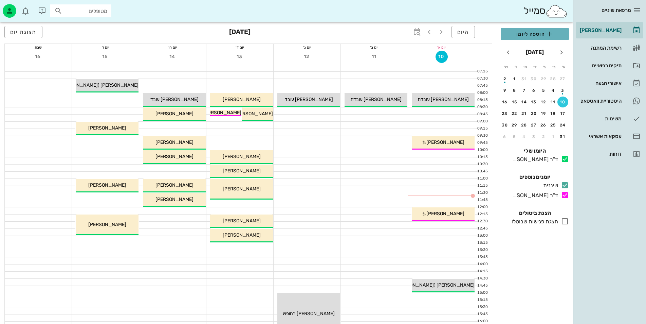
click at [535, 31] on span "הוספה ליומן" at bounding box center [534, 34] width 57 height 8
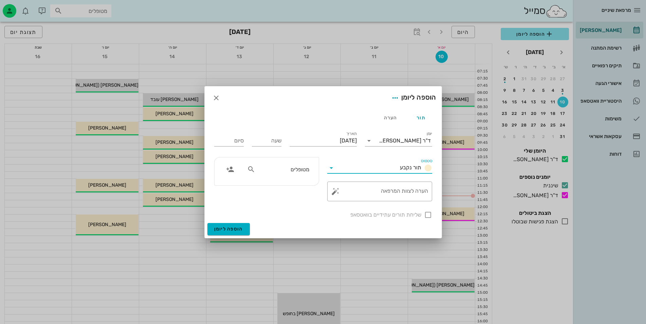
click at [355, 168] on input "סטטוס" at bounding box center [367, 167] width 60 height 11
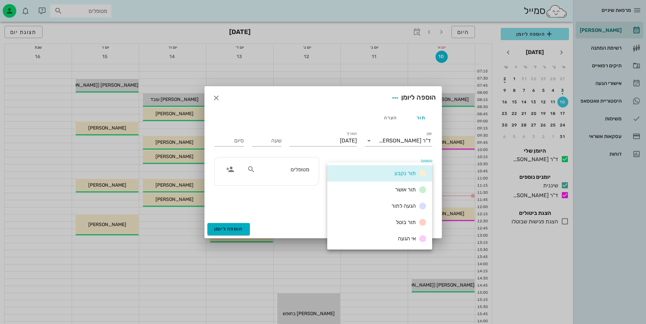
click at [356, 153] on div "סטטוס תור נקבע" at bounding box center [379, 165] width 113 height 24
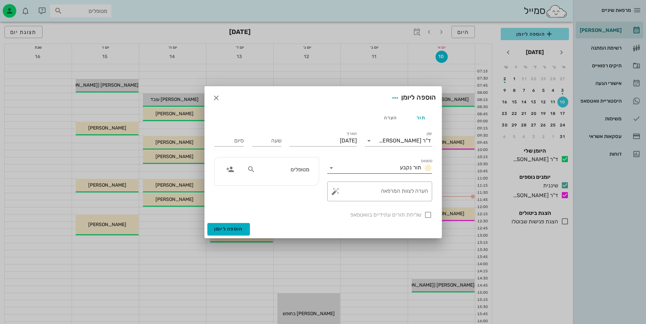
click at [346, 170] on input "סטטוס" at bounding box center [367, 167] width 60 height 11
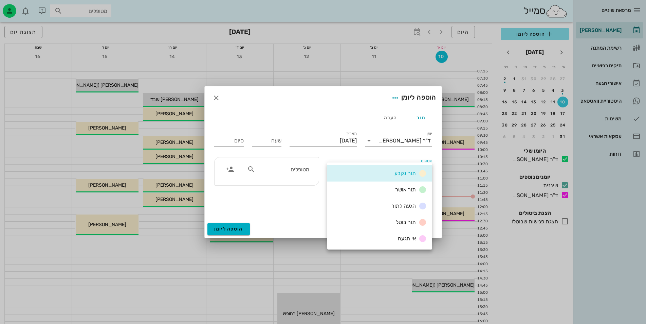
click at [275, 164] on div "מטופלים" at bounding box center [278, 169] width 70 height 13
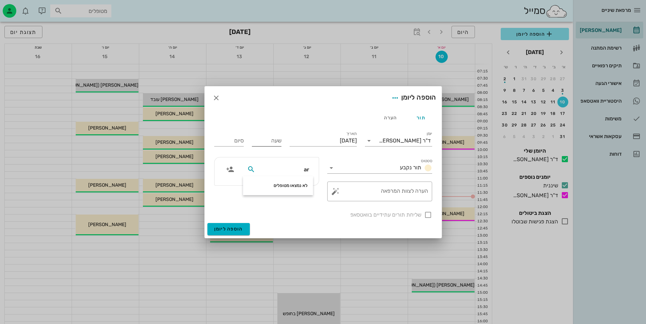
type input "a"
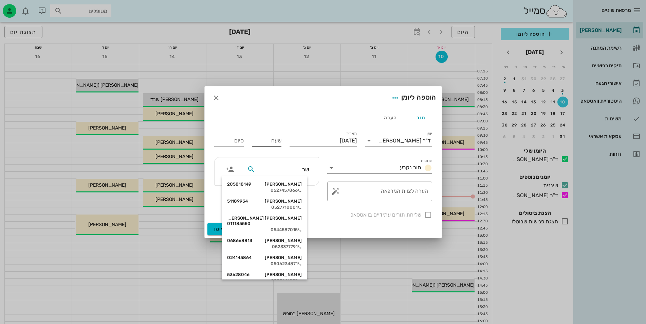
type input "[PERSON_NAME]"
click at [280, 183] on div "[PERSON_NAME] 51189934" at bounding box center [264, 183] width 75 height 5
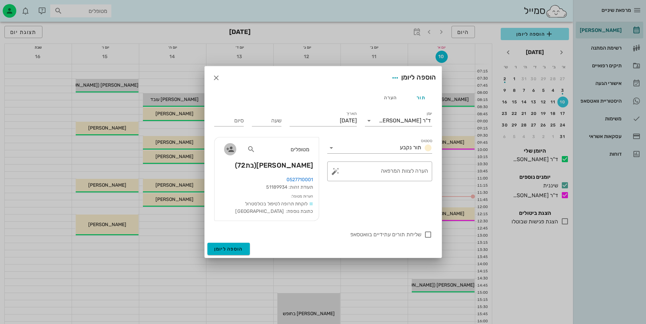
click at [228, 151] on icon "button" at bounding box center [230, 149] width 8 height 8
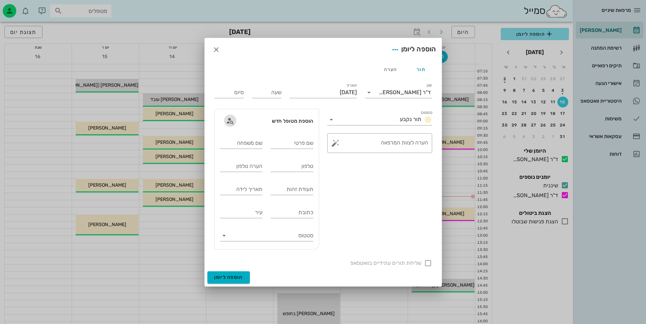
click at [230, 120] on icon "button" at bounding box center [230, 120] width 8 height 8
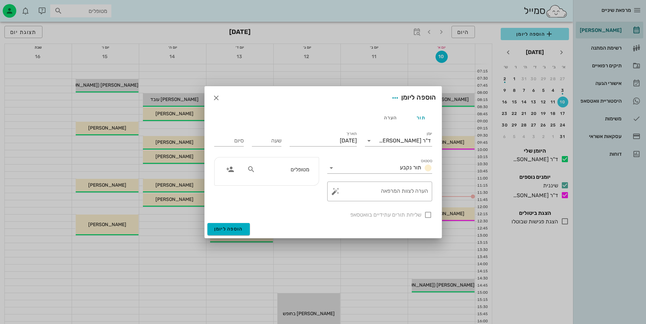
click at [249, 169] on icon at bounding box center [251, 169] width 8 height 8
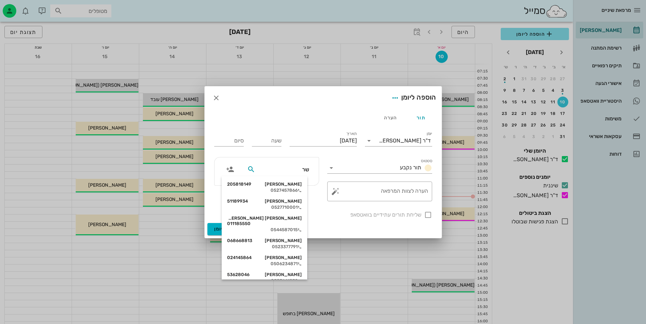
type input "[PERSON_NAME]"
click at [284, 255] on div "[PERSON_NAME] 0595611" at bounding box center [264, 257] width 75 height 5
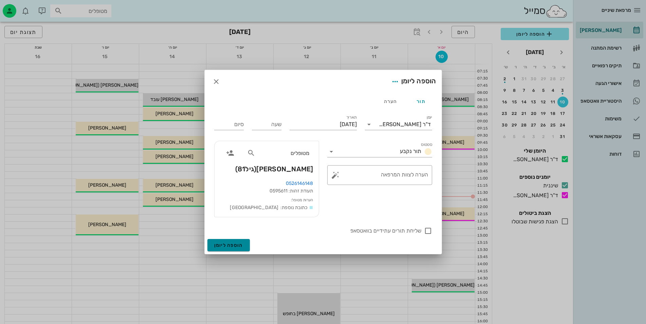
click at [234, 247] on span "הוספה ליומן" at bounding box center [228, 245] width 29 height 6
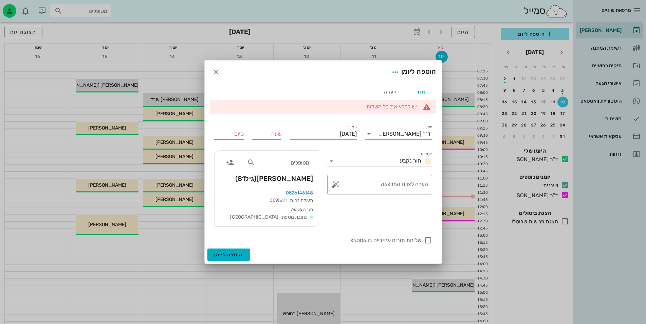
click at [271, 130] on input "שעה" at bounding box center [267, 133] width 30 height 11
type input "08:30"
click at [233, 137] on input "08:45" at bounding box center [229, 133] width 30 height 11
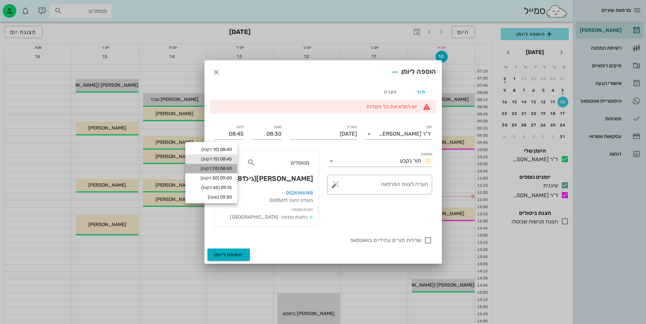
click at [232, 170] on div "08:50 (20 דקות)" at bounding box center [211, 168] width 41 height 5
type input "08:50"
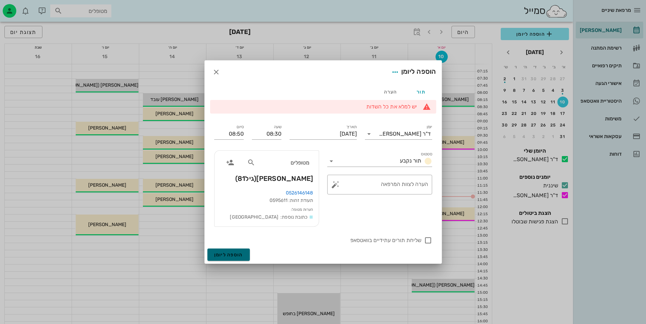
click at [226, 252] on span "הוספה ליומן" at bounding box center [228, 255] width 29 height 6
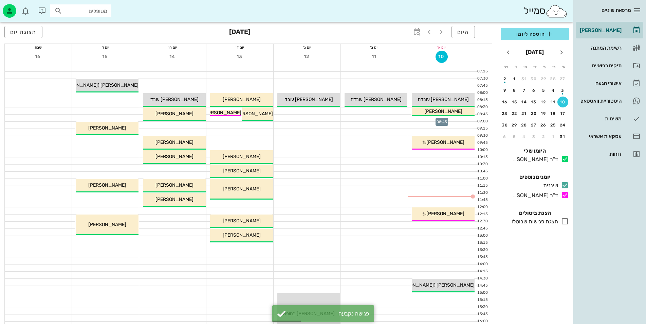
drag, startPoint x: 436, startPoint y: 119, endPoint x: 458, endPoint y: 125, distance: 22.9
click at [458, 125] on div at bounding box center [441, 125] width 67 height 7
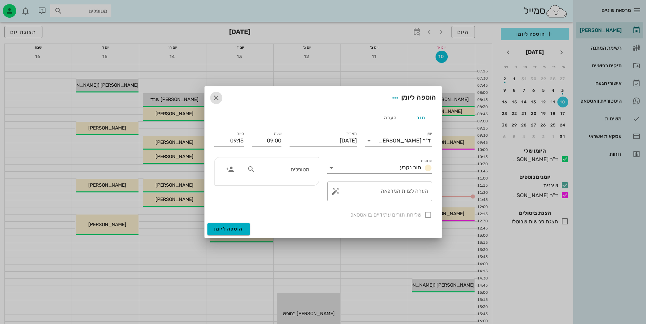
drag, startPoint x: 210, startPoint y: 95, endPoint x: 276, endPoint y: 98, distance: 66.6
click at [210, 95] on span "button" at bounding box center [216, 98] width 12 height 8
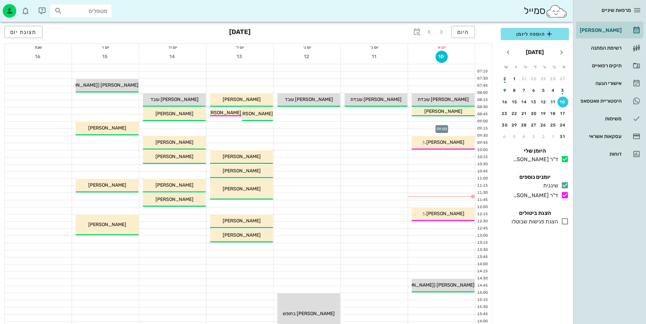
click at [442, 121] on div at bounding box center [441, 117] width 67 height 7
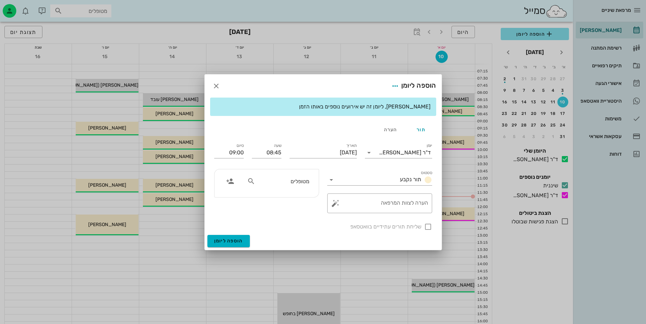
click at [447, 125] on div at bounding box center [323, 162] width 646 height 324
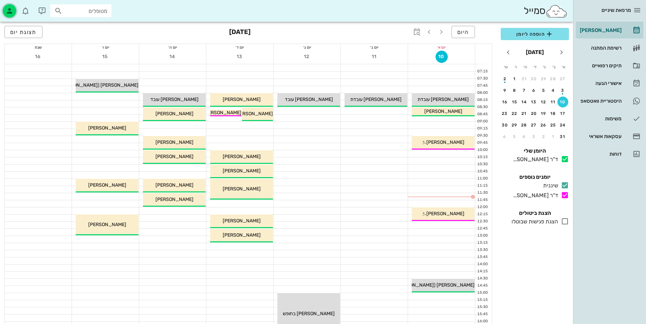
click at [12, 8] on icon "button" at bounding box center [9, 11] width 8 height 8
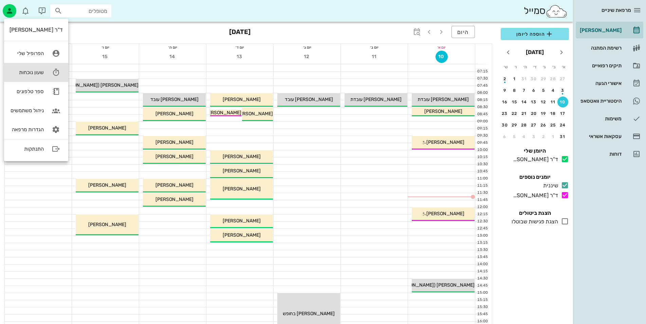
click at [40, 70] on div "שעון נוכחות" at bounding box center [27, 72] width 34 height 6
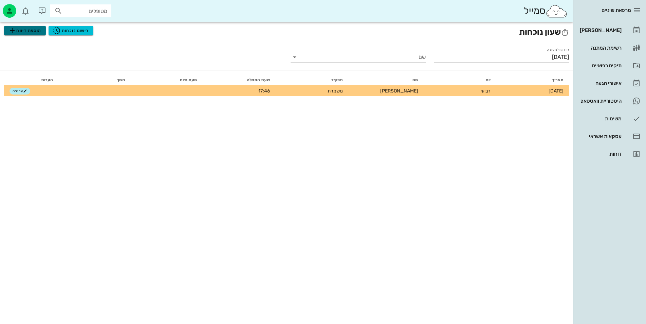
click at [35, 29] on span "הוספת דיווח" at bounding box center [24, 30] width 33 height 8
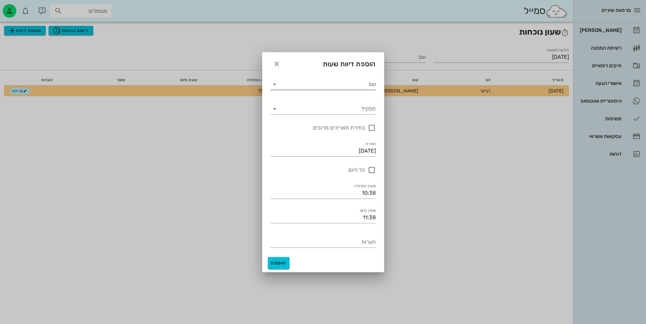
click at [325, 88] on input "שם" at bounding box center [328, 84] width 96 height 11
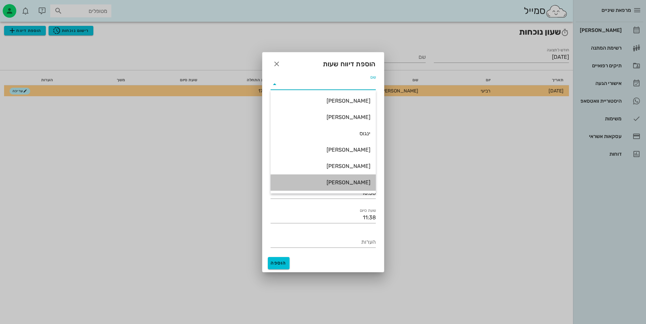
click at [362, 178] on div "[PERSON_NAME]" at bounding box center [323, 182] width 94 height 15
type input "[PERSON_NAME]"
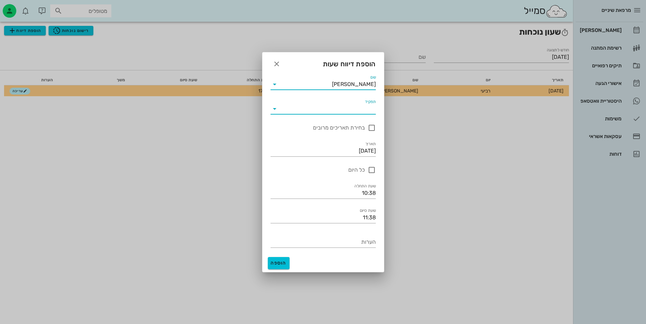
click at [349, 110] on input "תפקיד" at bounding box center [328, 108] width 96 height 11
click at [322, 114] on div "משמרת" at bounding box center [323, 114] width 94 height 6
click at [355, 216] on input "11:38" at bounding box center [323, 217] width 105 height 11
drag, startPoint x: 356, startPoint y: 213, endPoint x: 364, endPoint y: 219, distance: 9.9
click at [363, 218] on input "11:38" at bounding box center [323, 217] width 105 height 11
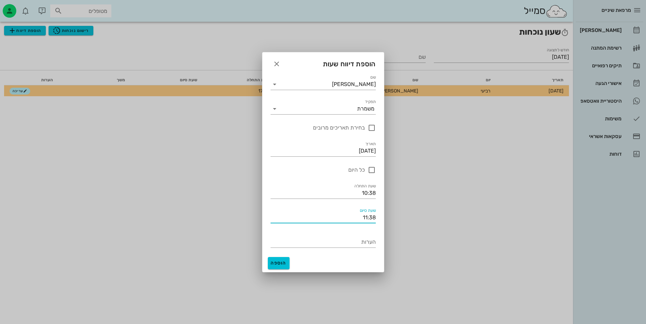
click at [365, 219] on input "11:38" at bounding box center [323, 217] width 105 height 11
click at [366, 219] on input "11:38" at bounding box center [323, 217] width 105 height 11
click at [372, 219] on input "11:38" at bounding box center [323, 217] width 105 height 11
click at [374, 218] on input "11:38" at bounding box center [323, 217] width 105 height 11
click at [366, 189] on input "10:38" at bounding box center [323, 192] width 105 height 11
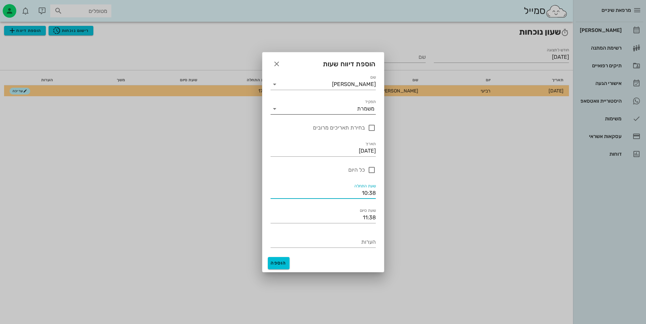
click at [303, 108] on input "תפקיד" at bounding box center [318, 108] width 77 height 11
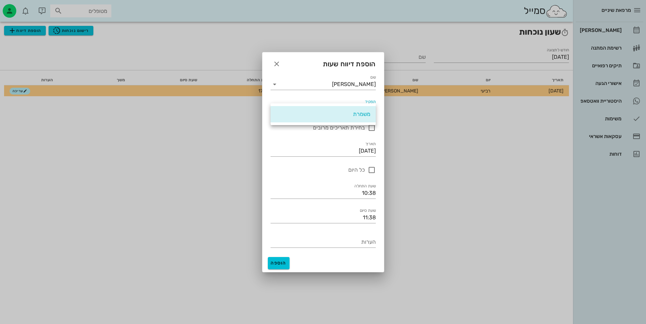
click at [319, 113] on div "משמרת" at bounding box center [323, 114] width 94 height 6
drag, startPoint x: 328, startPoint y: 75, endPoint x: 330, endPoint y: 92, distance: 17.4
click at [328, 75] on div "שם [PERSON_NAME]" at bounding box center [323, 82] width 105 height 15
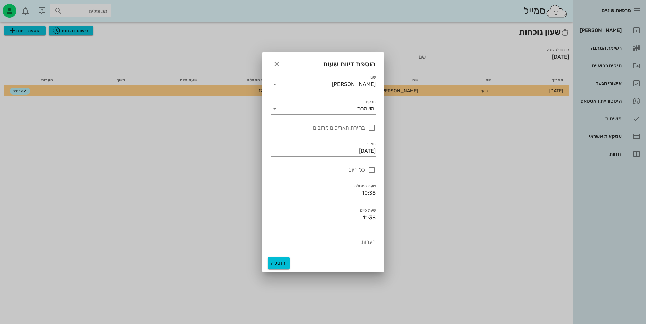
click at [330, 93] on div "שם [PERSON_NAME]" at bounding box center [323, 81] width 113 height 24
click at [332, 86] on input "[PERSON_NAME]" at bounding box center [328, 84] width 96 height 11
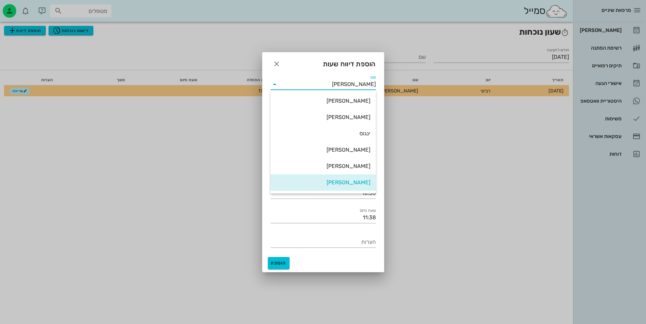
click at [357, 180] on div "[PERSON_NAME]" at bounding box center [323, 182] width 94 height 6
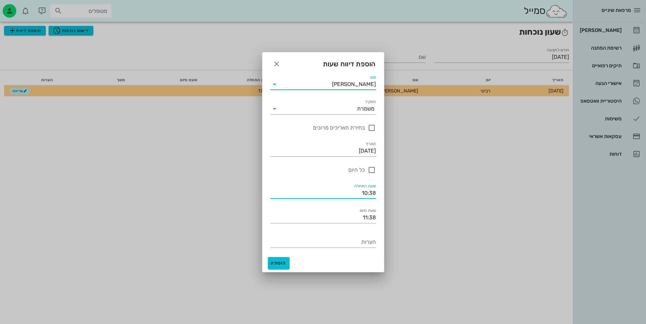
click at [362, 196] on input "10:38" at bounding box center [323, 192] width 105 height 11
drag, startPoint x: 373, startPoint y: 215, endPoint x: 356, endPoint y: 219, distance: 17.8
click at [366, 218] on input "11:38" at bounding box center [323, 217] width 105 height 11
click at [356, 215] on input "11:38" at bounding box center [323, 217] width 105 height 11
drag, startPoint x: 368, startPoint y: 217, endPoint x: 379, endPoint y: 216, distance: 10.6
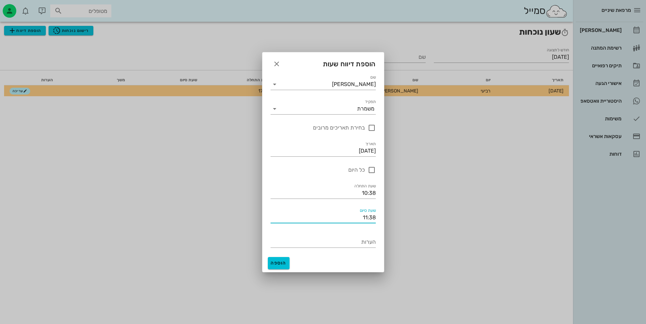
click at [379, 216] on div "שעת סיום 11:38" at bounding box center [323, 214] width 113 height 24
type input "11"
drag, startPoint x: 370, startPoint y: 217, endPoint x: 380, endPoint y: 217, distance: 9.8
click at [380, 217] on div "שם [PERSON_NAME] תפקיד משמרת בחירת תאריכים מרובים תאריכים [DATE] תאריך [DATE] כ…" at bounding box center [323, 161] width 122 height 185
click at [363, 192] on input "10:38" at bounding box center [323, 192] width 105 height 11
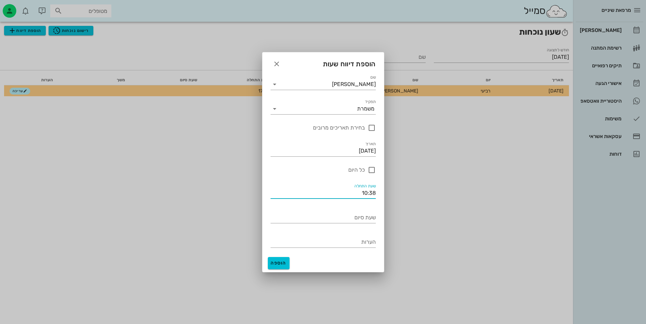
click at [366, 193] on input "10:38" at bounding box center [323, 192] width 105 height 11
type input "11:38"
drag, startPoint x: 279, startPoint y: 260, endPoint x: 281, endPoint y: 254, distance: 5.7
click at [279, 257] on button "הוספה" at bounding box center [279, 263] width 22 height 12
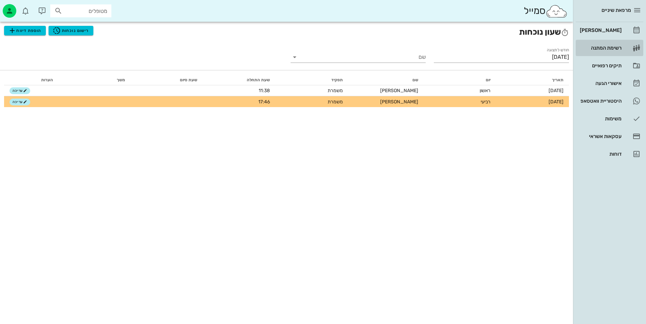
click at [610, 46] on div "רשימת המתנה" at bounding box center [600, 47] width 43 height 5
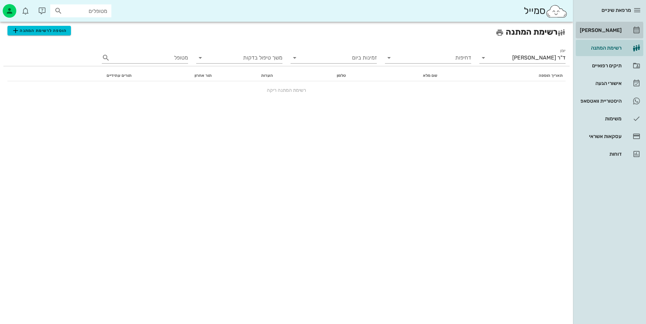
click at [607, 29] on div "[PERSON_NAME]" at bounding box center [600, 30] width 43 height 5
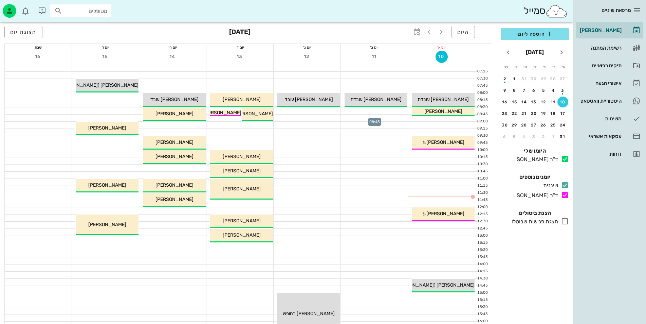
drag, startPoint x: 378, startPoint y: 115, endPoint x: 386, endPoint y: 113, distance: 9.1
click at [386, 113] on div at bounding box center [374, 110] width 67 height 7
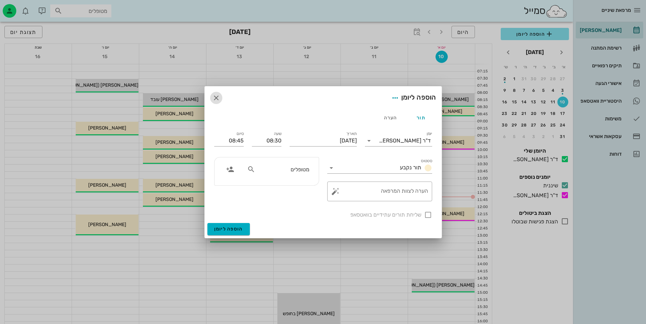
click at [211, 97] on span "button" at bounding box center [216, 98] width 12 height 8
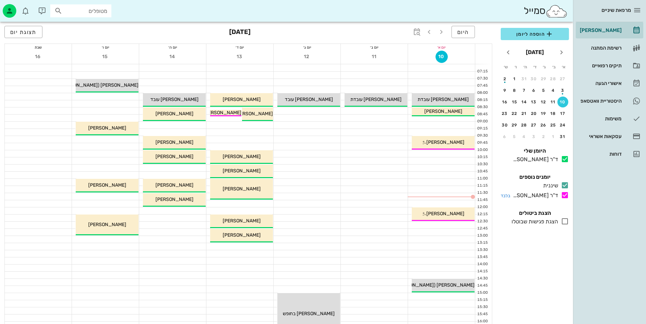
click at [541, 195] on div "ד"ר [PERSON_NAME]" at bounding box center [534, 195] width 48 height 8
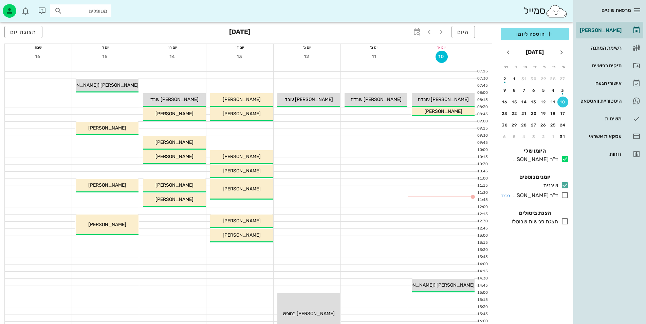
click at [514, 194] on div "ד"ר [PERSON_NAME]" at bounding box center [539, 195] width 59 height 8
click at [503, 195] on small "בלבד" at bounding box center [506, 195] width 10 height 5
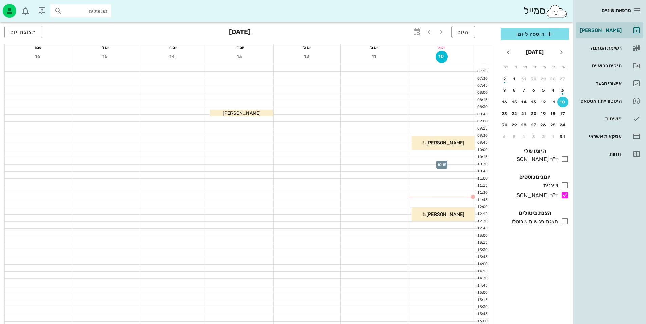
drag, startPoint x: 448, startPoint y: 161, endPoint x: 451, endPoint y: 165, distance: 5.3
click at [451, 165] on div at bounding box center [441, 167] width 67 height 7
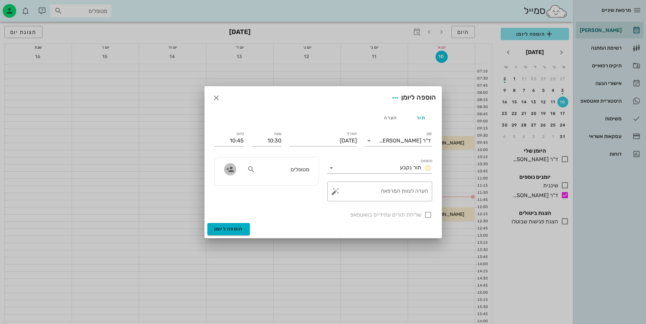
click at [228, 170] on icon "button" at bounding box center [230, 169] width 8 height 8
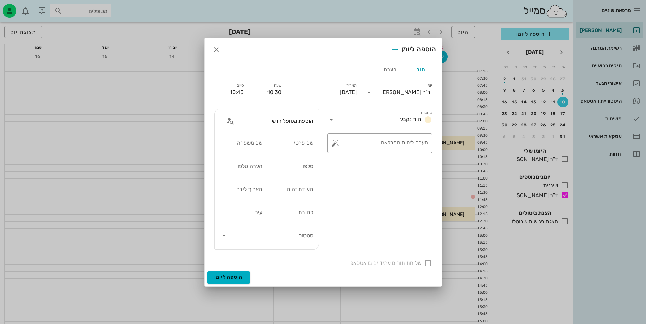
drag, startPoint x: 285, startPoint y: 141, endPoint x: 281, endPoint y: 143, distance: 4.1
click at [285, 141] on input "שם פרטי" at bounding box center [292, 143] width 43 height 11
type input "[PERSON_NAME]"
type input "0586444500"
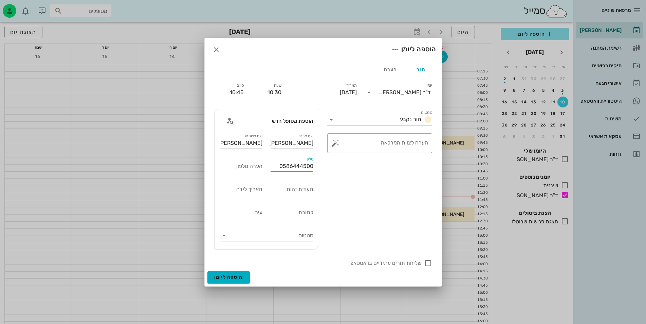
click at [301, 188] on div "תעודת זהות" at bounding box center [292, 189] width 43 height 11
type input "324922129"
click at [250, 189] on div "תאריך לידה" at bounding box center [241, 189] width 43 height 11
type input "[DATE]"
click at [259, 232] on input "סטטוס" at bounding box center [272, 235] width 83 height 11
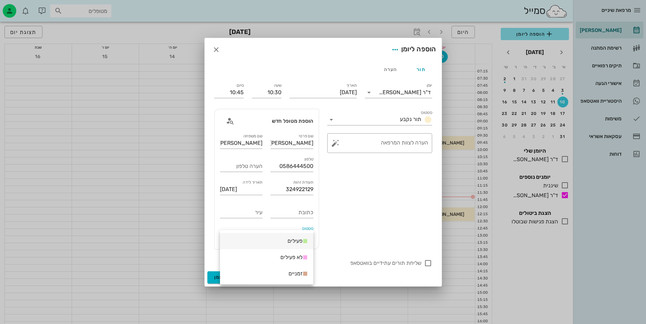
click at [296, 238] on span "פעילים" at bounding box center [295, 241] width 15 height 8
click at [227, 233] on icon at bounding box center [224, 235] width 8 height 8
click at [229, 233] on div "פעילים" at bounding box center [266, 241] width 93 height 16
click at [234, 234] on button "Clear סטטוס" at bounding box center [234, 235] width 8 height 8
click at [427, 266] on div at bounding box center [428, 263] width 12 height 12
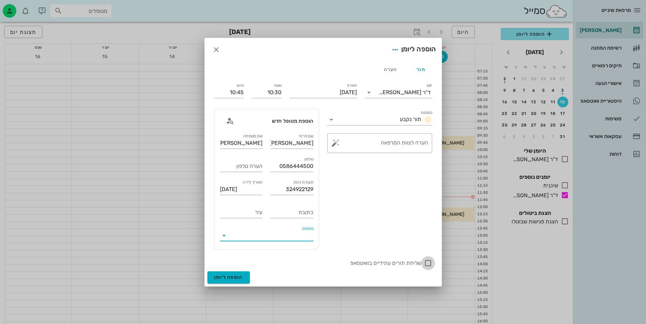
checkbox input "true"
click at [241, 278] on span "הוספה ליומן" at bounding box center [228, 277] width 29 height 6
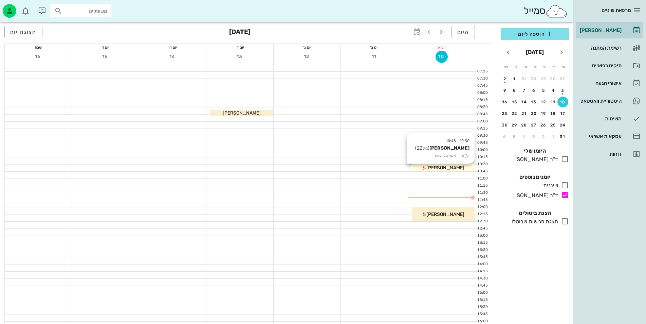
click at [460, 165] on div "[PERSON_NAME]" at bounding box center [443, 167] width 63 height 7
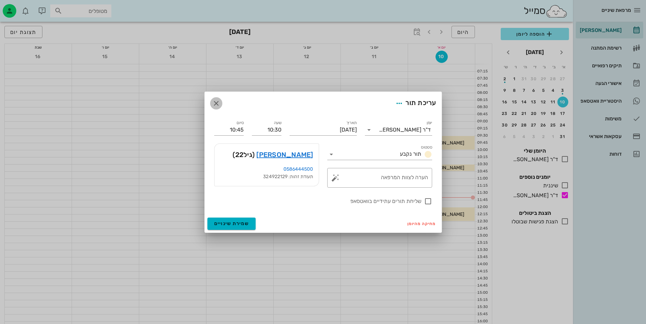
click at [215, 104] on icon "button" at bounding box center [216, 103] width 8 height 8
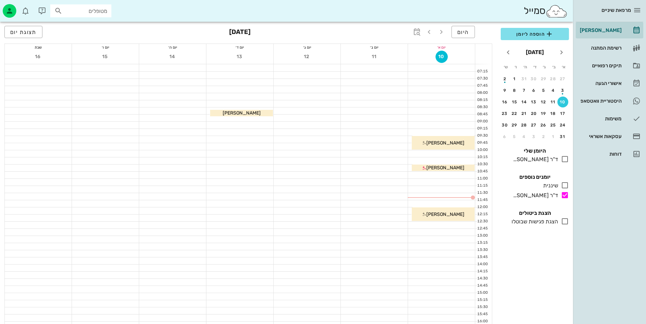
drag, startPoint x: 439, startPoint y: 166, endPoint x: 365, endPoint y: 212, distance: 86.9
click at [326, 243] on div at bounding box center [307, 306] width 67 height 485
click at [426, 166] on icon at bounding box center [424, 168] width 4 height 4
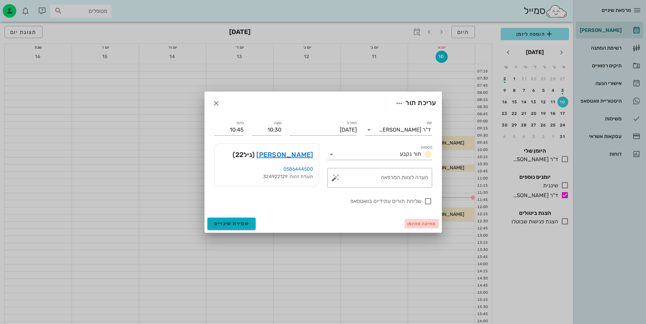
click at [419, 222] on span "מחיקה מהיומן" at bounding box center [421, 223] width 29 height 5
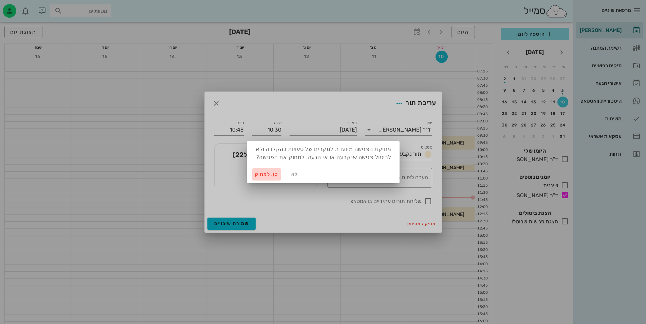
click at [268, 172] on span "כן. למחוק" at bounding box center [267, 174] width 24 height 6
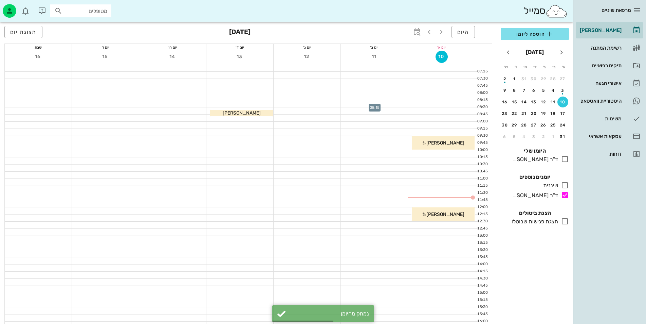
drag, startPoint x: 381, startPoint y: 100, endPoint x: 382, endPoint y: 87, distance: 13.3
click at [382, 87] on div at bounding box center [374, 89] width 67 height 7
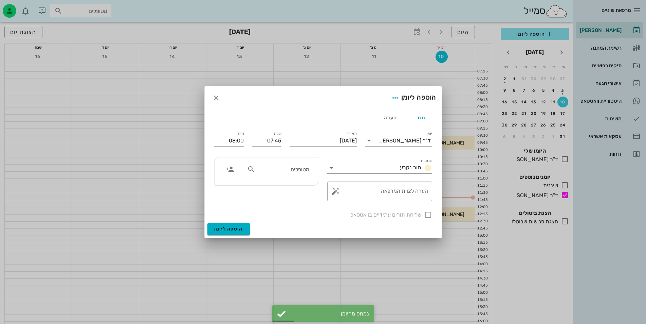
click at [273, 174] on div "מטופלים" at bounding box center [278, 169] width 70 height 13
click at [230, 171] on icon "button" at bounding box center [230, 169] width 8 height 8
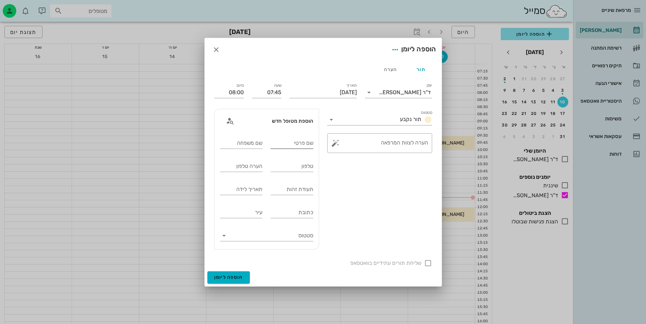
click at [306, 142] on div "שם פרטי" at bounding box center [292, 143] width 43 height 11
type input "[PERSON_NAME]"
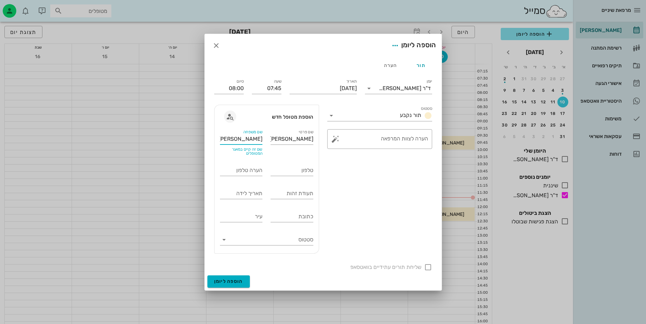
type input "[PERSON_NAME]"
click at [230, 115] on icon "button" at bounding box center [230, 116] width 8 height 8
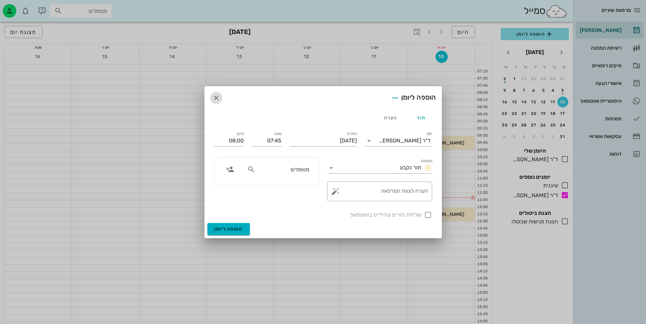
click at [217, 100] on icon "button" at bounding box center [216, 98] width 8 height 8
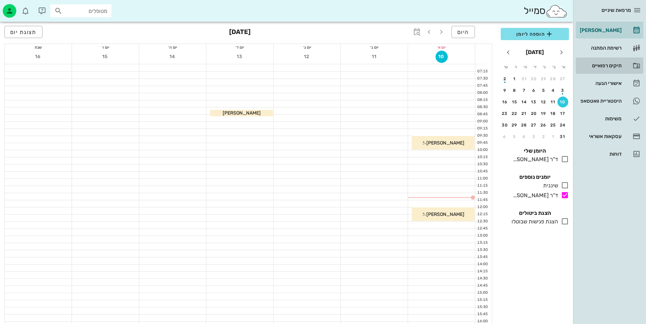
click at [596, 68] on div "תיקים רפואיים" at bounding box center [600, 65] width 43 height 11
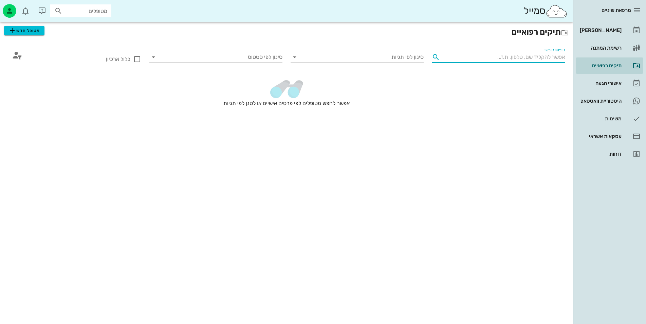
click at [525, 56] on input "חיפוש חופשי" at bounding box center [504, 57] width 122 height 11
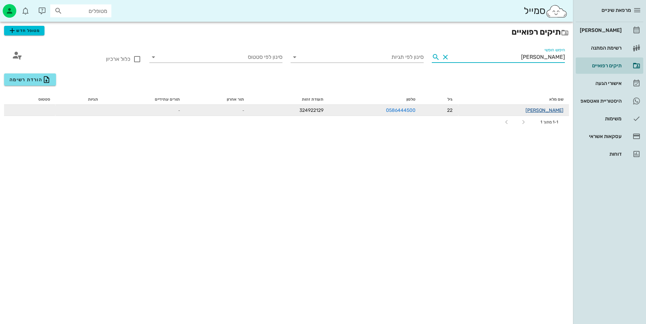
type input "[PERSON_NAME]"
click at [555, 109] on link "[PERSON_NAME]" at bounding box center [545, 110] width 38 height 6
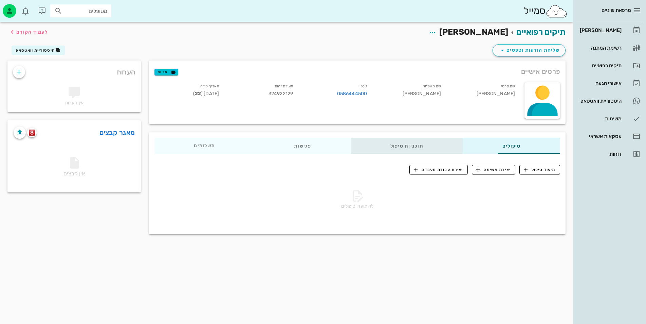
click at [392, 145] on div "תוכניות טיפול" at bounding box center [407, 146] width 112 height 16
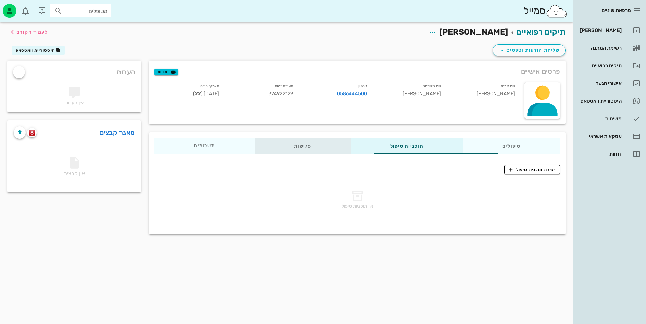
click at [255, 141] on div "פגישות" at bounding box center [303, 146] width 96 height 16
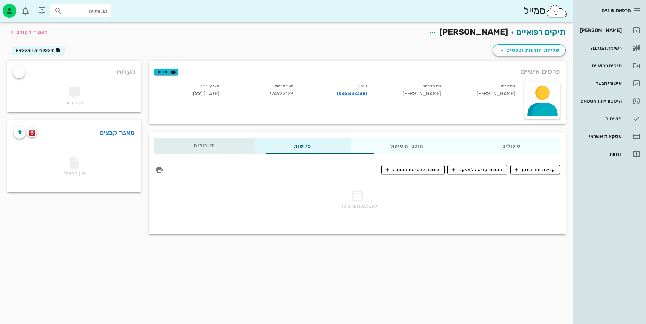
click at [155, 140] on div "תשלומים 0₪" at bounding box center [205, 146] width 100 height 16
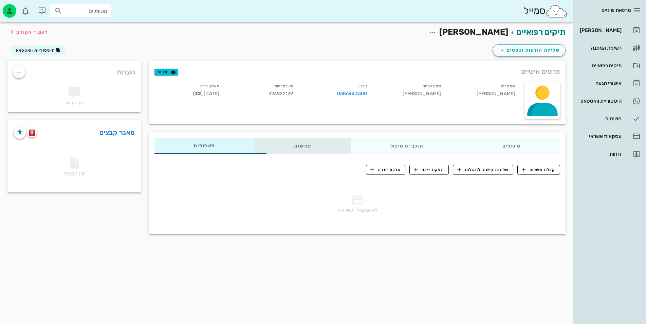
click at [284, 146] on div "פגישות" at bounding box center [303, 146] width 96 height 16
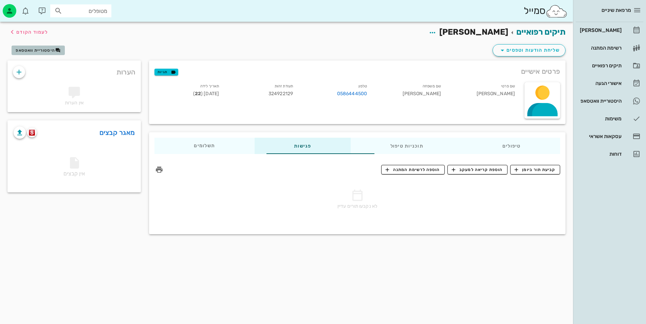
click at [52, 52] on span "היסטוריית וואטסאפ" at bounding box center [35, 50] width 39 height 5
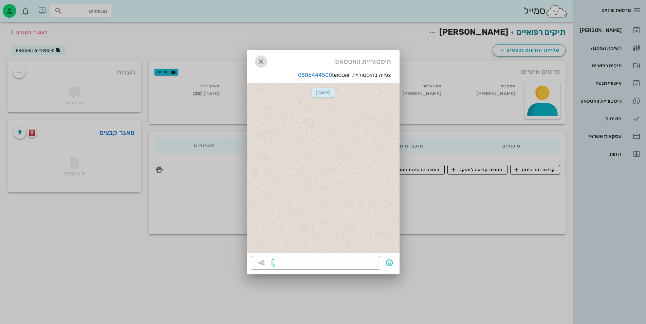
click at [255, 59] on span "button" at bounding box center [261, 61] width 12 height 8
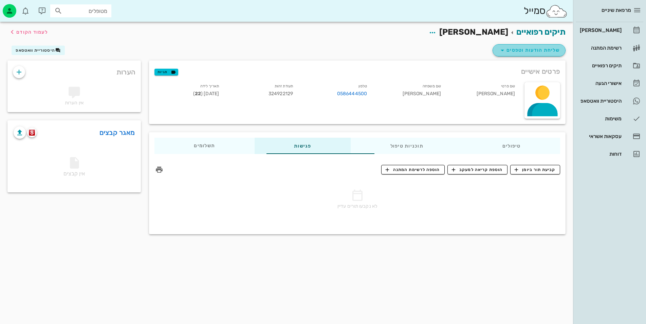
click at [503, 55] on button "שליחת הודעות וטפסים" at bounding box center [529, 50] width 73 height 12
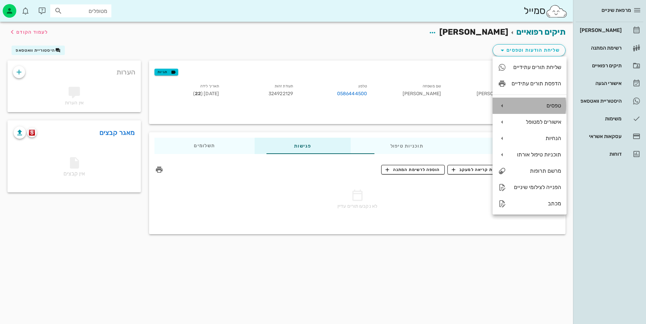
click at [500, 108] on icon at bounding box center [502, 106] width 8 height 8
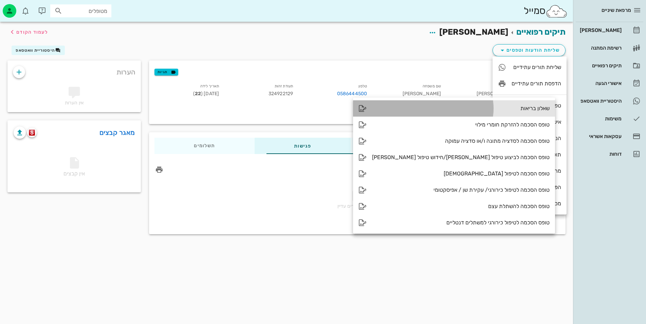
click at [463, 105] on div "שאלון בריאות" at bounding box center [454, 108] width 202 height 16
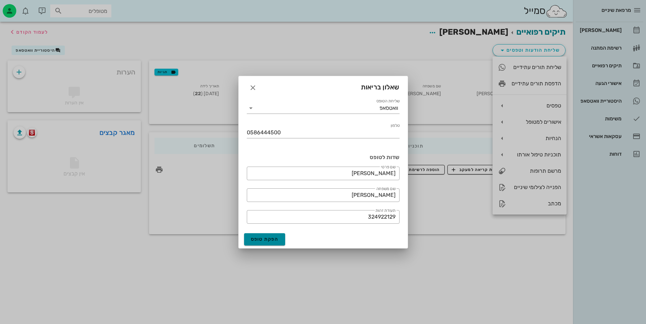
click at [273, 238] on span "הפקת טופס" at bounding box center [265, 239] width 28 height 6
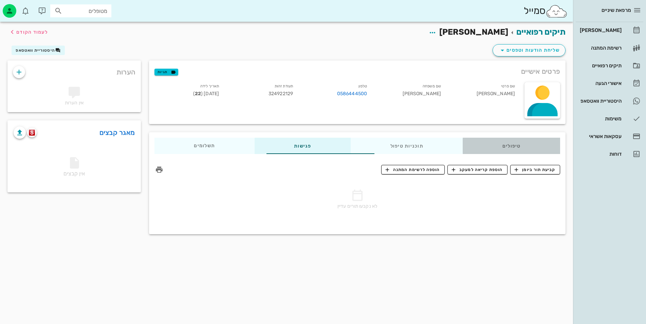
click at [508, 146] on div "טיפולים" at bounding box center [511, 146] width 97 height 16
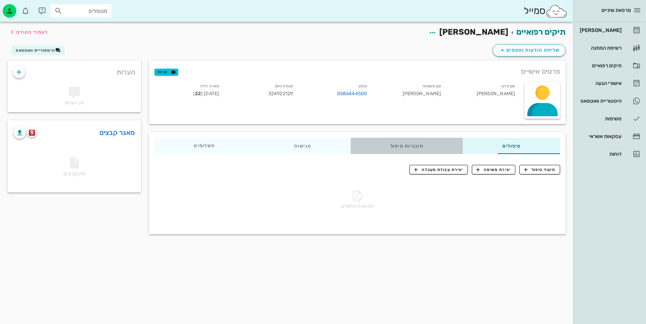
click at [381, 152] on div "תוכניות טיפול" at bounding box center [407, 146] width 112 height 16
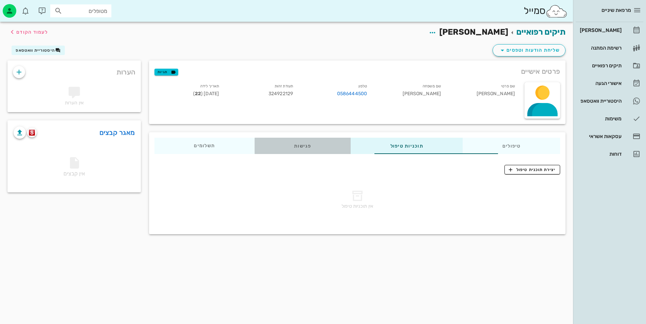
click at [255, 149] on div "פגישות" at bounding box center [303, 146] width 96 height 16
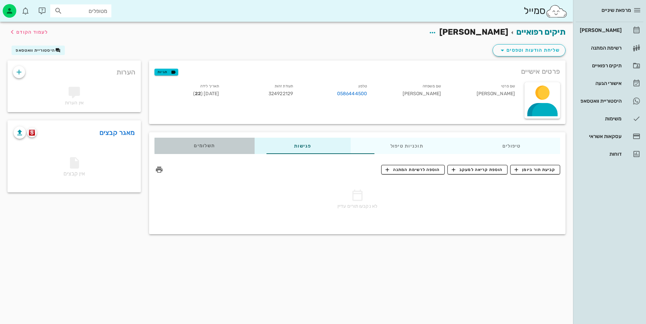
click at [194, 146] on span "תשלומים 0₪" at bounding box center [204, 145] width 21 height 5
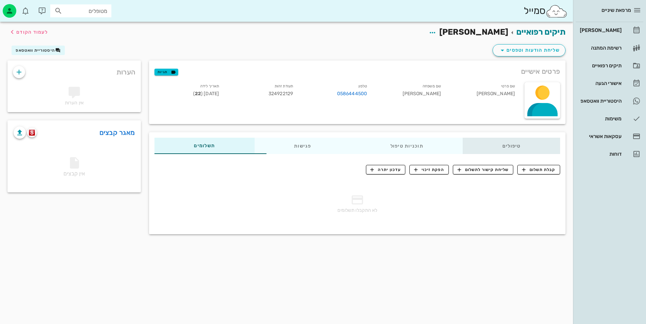
click at [513, 141] on div "טיפולים" at bounding box center [511, 146] width 97 height 16
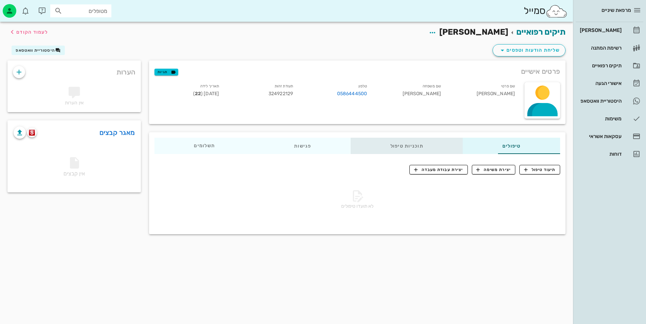
click at [379, 144] on div "תוכניות טיפול" at bounding box center [407, 146] width 112 height 16
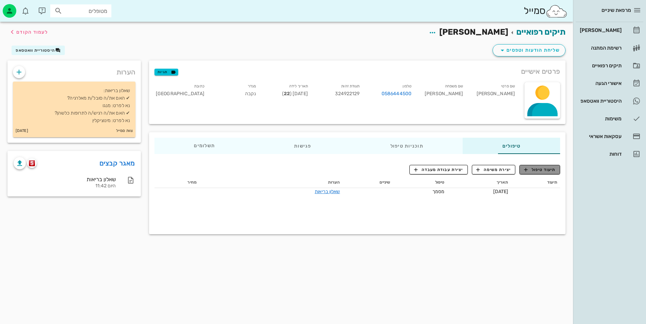
click at [528, 169] on icon "button" at bounding box center [526, 169] width 6 height 6
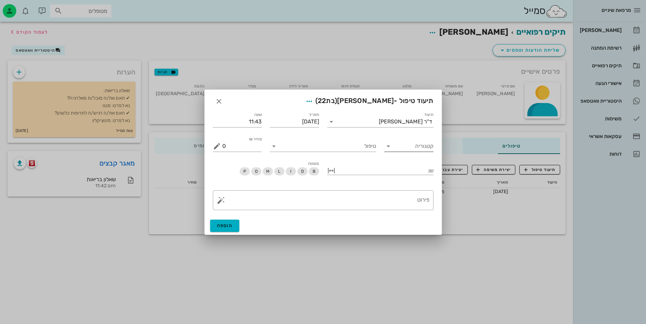
click at [390, 148] on icon at bounding box center [388, 146] width 8 height 8
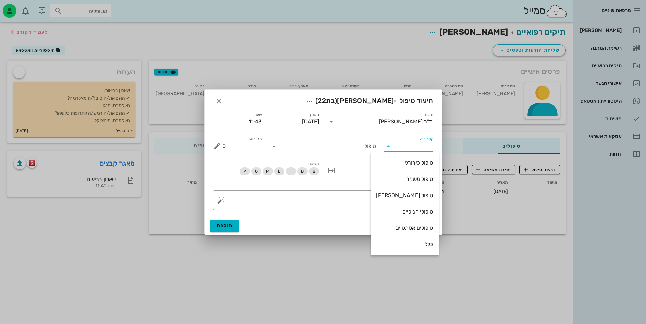
click at [332, 122] on icon at bounding box center [331, 121] width 8 height 8
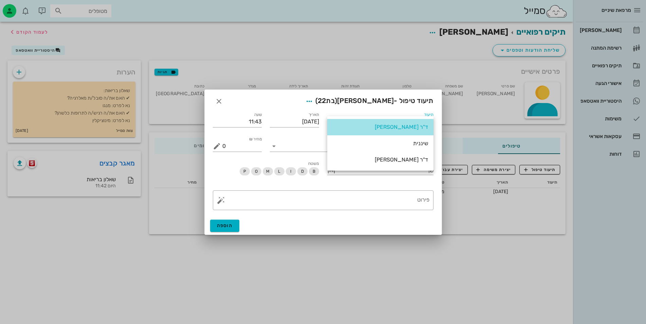
click at [395, 126] on div "ד"ר [PERSON_NAME]" at bounding box center [380, 127] width 95 height 6
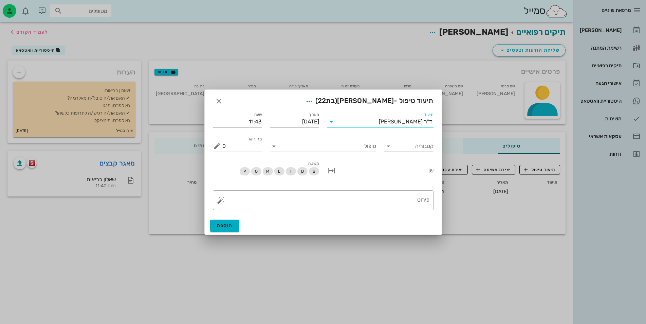
click at [405, 147] on input "קטגוריה" at bounding box center [414, 146] width 38 height 11
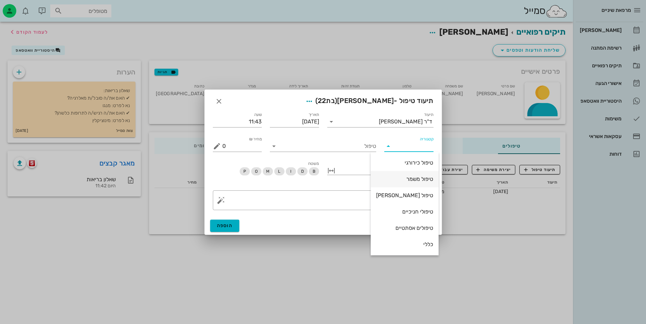
click at [407, 178] on div "טיפול משמר" at bounding box center [404, 179] width 57 height 6
type input "טיפול משמר"
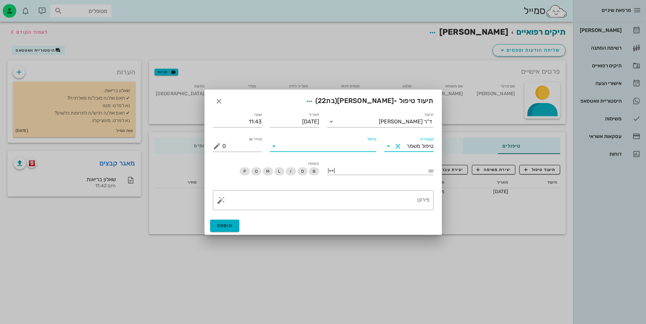
click at [345, 147] on input "טיפול" at bounding box center [327, 146] width 97 height 11
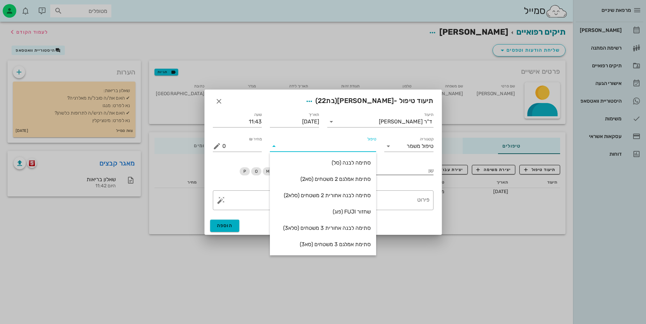
click at [353, 180] on div "סתימת אמלגם 2 משטחים (סא2)" at bounding box center [322, 179] width 95 height 6
type input "500"
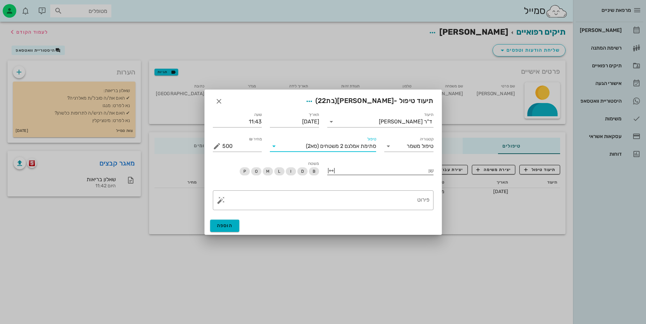
click at [337, 171] on div at bounding box center [385, 169] width 97 height 9
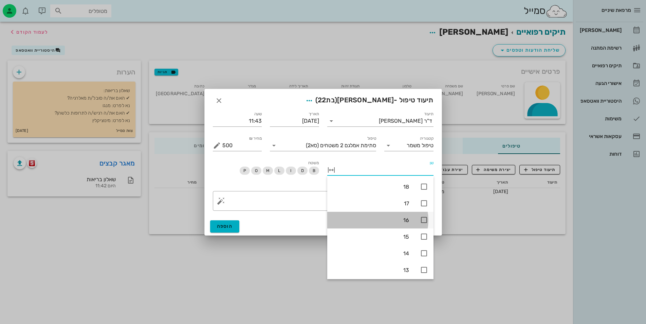
click at [424, 219] on icon at bounding box center [424, 220] width 8 height 8
click at [314, 168] on span "B" at bounding box center [313, 170] width 3 height 8
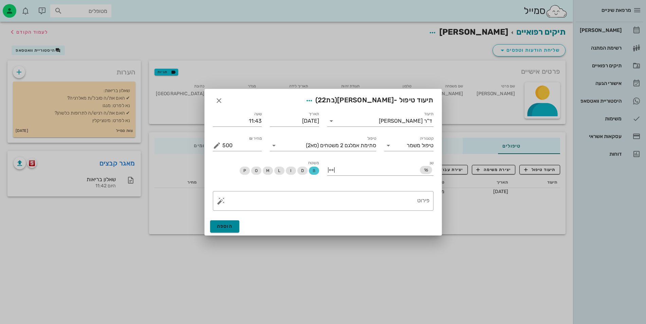
click at [220, 224] on span "הוספה" at bounding box center [225, 226] width 16 height 6
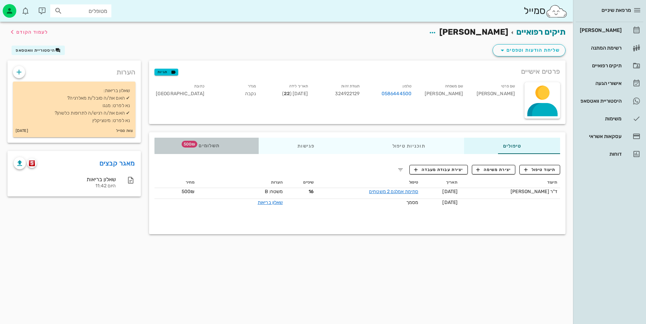
click at [182, 144] on span "500₪" at bounding box center [190, 144] width 16 height 7
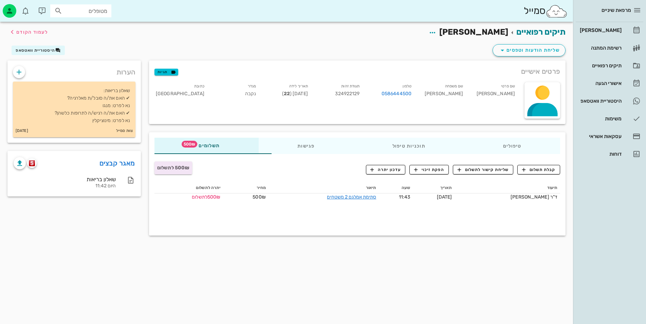
click at [157, 169] on span "500₪ לתשלום" at bounding box center [173, 168] width 32 height 6
click at [157, 168] on span "500₪ לתשלום" at bounding box center [173, 168] width 32 height 6
click at [155, 162] on div "500₪ לתשלום" at bounding box center [174, 167] width 38 height 13
click at [157, 165] on span "500₪ לתשלום" at bounding box center [173, 168] width 32 height 6
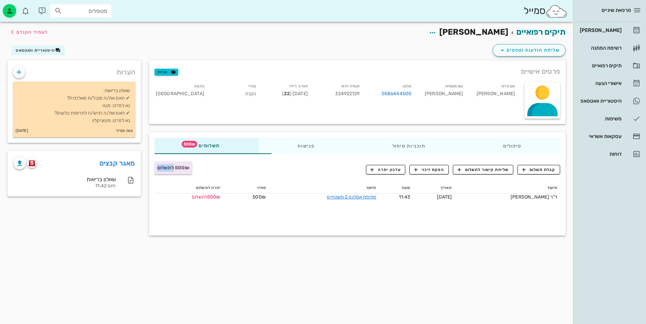
click at [157, 165] on span "500₪ לתשלום" at bounding box center [173, 168] width 32 height 6
click at [494, 169] on span "שליחת קישור לתשלום" at bounding box center [483, 169] width 51 height 6
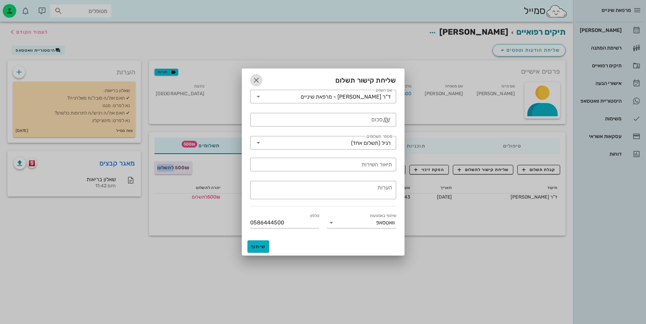
click at [256, 83] on icon "button" at bounding box center [256, 80] width 8 height 8
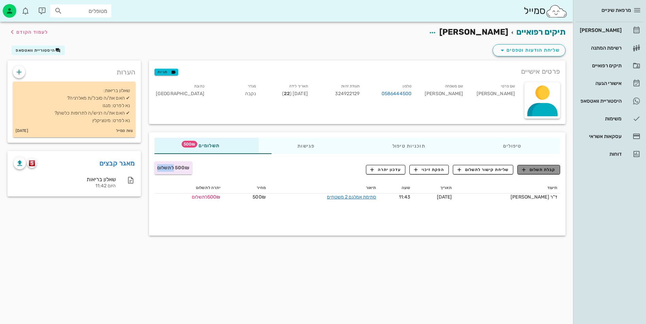
click at [537, 169] on span "קבלת תשלום" at bounding box center [539, 169] width 34 height 6
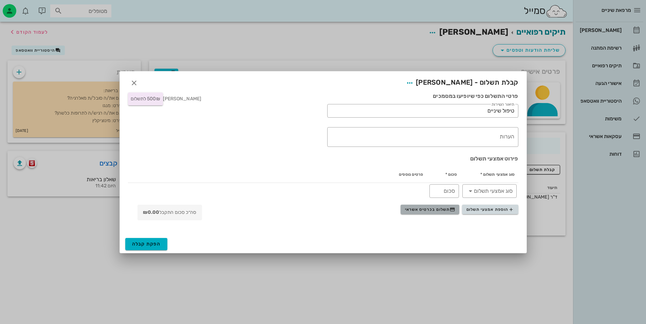
click at [449, 206] on span "תשלום בכרטיס אשראי" at bounding box center [430, 208] width 50 height 5
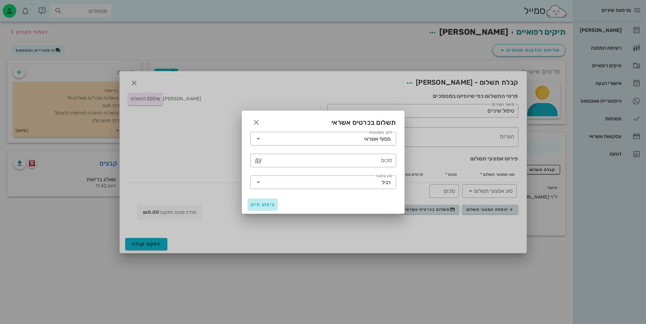
click at [258, 203] on span "ביצוע חיוב" at bounding box center [262, 204] width 25 height 6
click at [285, 160] on input "סכום" at bounding box center [328, 160] width 128 height 11
type input "5"
click at [249, 124] on div "תשלום בכרטיס אשראי" at bounding box center [323, 121] width 162 height 21
click at [260, 122] on icon "button" at bounding box center [256, 122] width 8 height 8
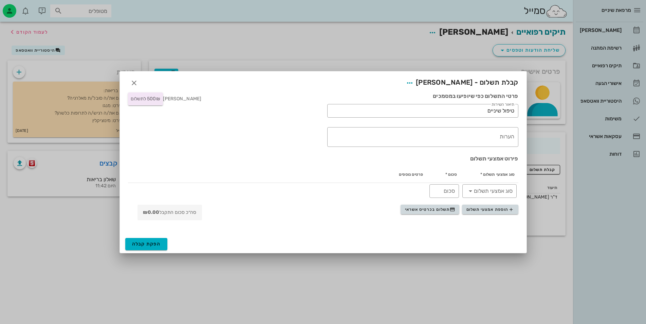
click at [124, 79] on div "קבלת תשלום - תהל וייס" at bounding box center [323, 81] width 407 height 21
drag, startPoint x: 130, startPoint y: 80, endPoint x: 134, endPoint y: 85, distance: 5.8
click at [134, 84] on icon "button" at bounding box center [134, 83] width 8 height 8
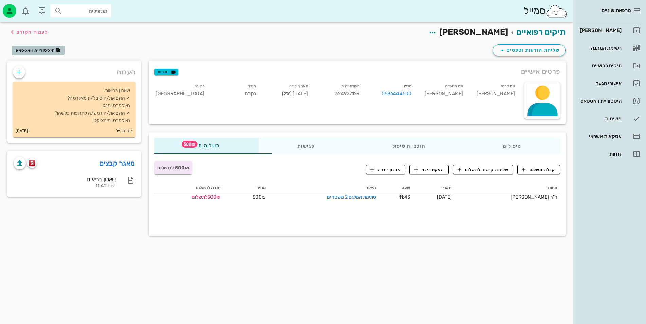
click at [40, 48] on span "היסטוריית וואטסאפ" at bounding box center [35, 50] width 39 height 5
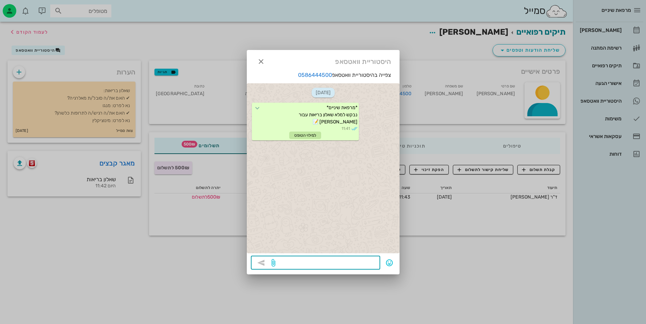
click at [343, 267] on textarea at bounding box center [326, 263] width 99 height 11
click at [263, 62] on icon "button" at bounding box center [261, 61] width 8 height 8
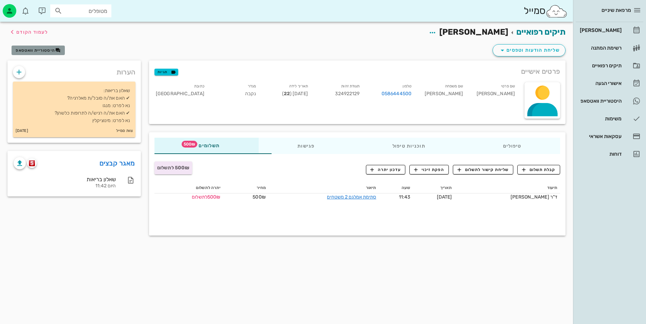
click at [40, 48] on span "היסטוריית וואטסאפ" at bounding box center [35, 50] width 39 height 5
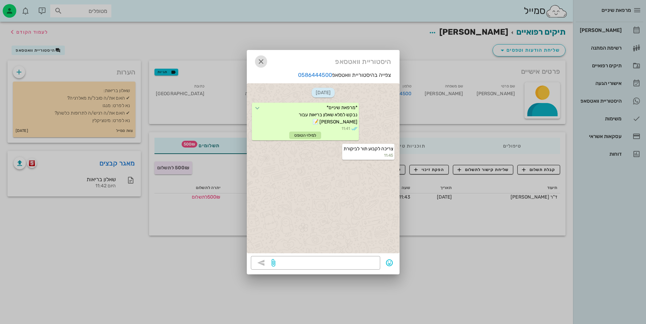
click at [261, 62] on icon "button" at bounding box center [261, 61] width 8 height 8
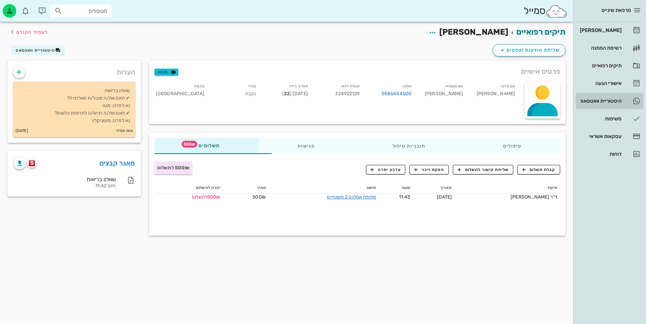
click at [618, 101] on div "היסטוריית וואטסאפ" at bounding box center [600, 100] width 43 height 5
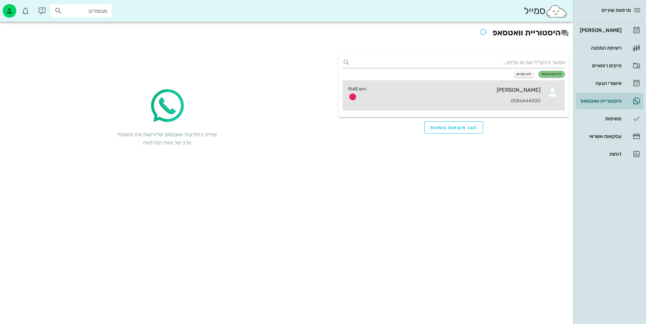
click at [483, 96] on div "תהל וייס 0586444500" at bounding box center [456, 95] width 169 height 30
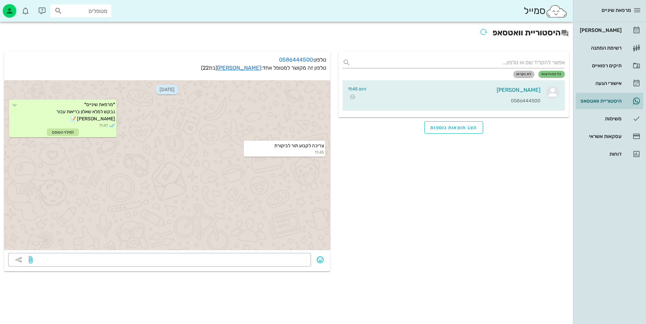
click at [524, 75] on span "לא נקראו" at bounding box center [523, 74] width 15 height 4
click at [550, 75] on span "כל ההודעות" at bounding box center [552, 74] width 20 height 4
click at [584, 85] on div "אישורי הגעה" at bounding box center [600, 82] width 43 height 5
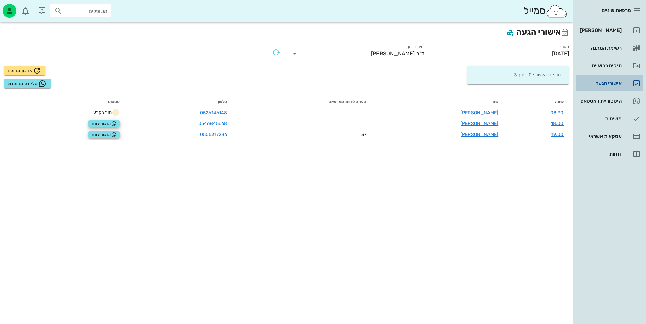
click at [589, 85] on div "אישורי הגעה" at bounding box center [600, 82] width 43 height 5
click at [588, 59] on link "תיקים רפואיים" at bounding box center [610, 65] width 68 height 16
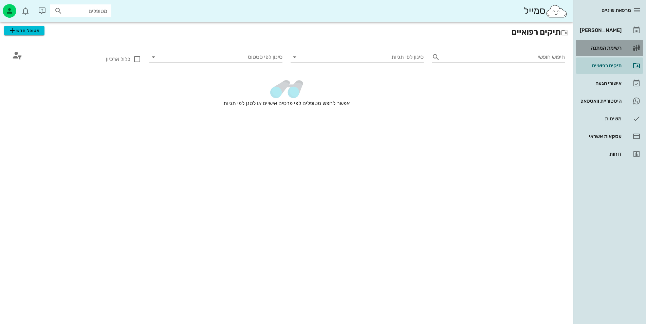
click at [602, 46] on div "רשימת המתנה" at bounding box center [600, 47] width 43 height 5
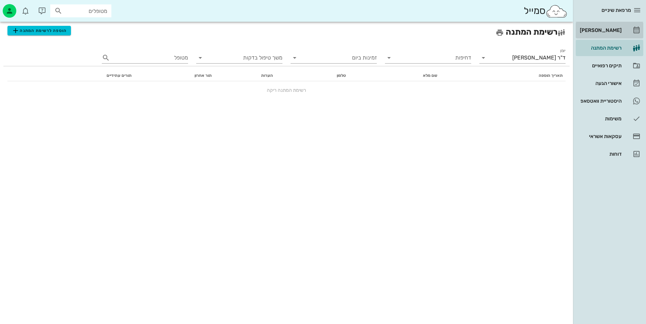
click at [604, 27] on div "[PERSON_NAME]" at bounding box center [600, 30] width 43 height 11
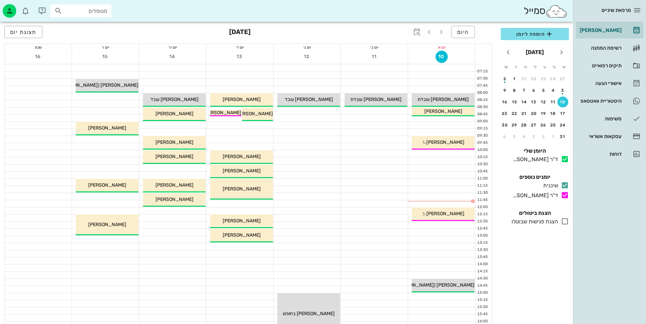
click at [599, 127] on div "יומן מרפאה רשימת המתנה תיקים רפואיים אישורי הגעה היסטוריית וואטסאפ משימות עסקאו…" at bounding box center [610, 92] width 68 height 140
click at [603, 135] on div "עסקאות אשראי" at bounding box center [600, 135] width 43 height 5
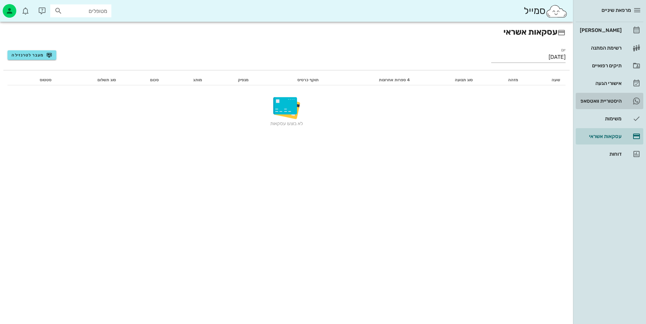
click at [608, 102] on div "היסטוריית וואטסאפ" at bounding box center [600, 100] width 43 height 5
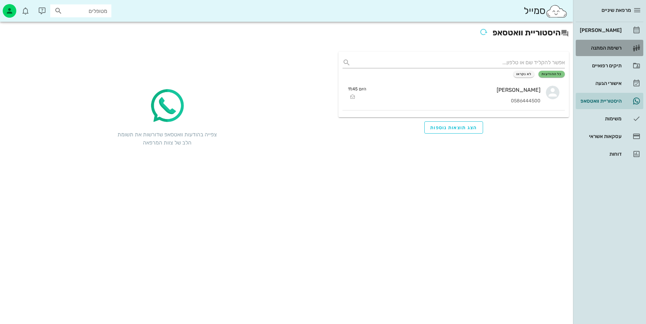
click at [607, 44] on div "רשימת המתנה" at bounding box center [600, 47] width 43 height 11
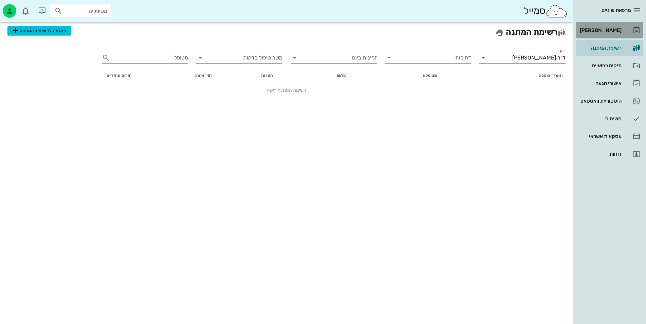
click at [605, 28] on div "[PERSON_NAME]" at bounding box center [600, 30] width 43 height 5
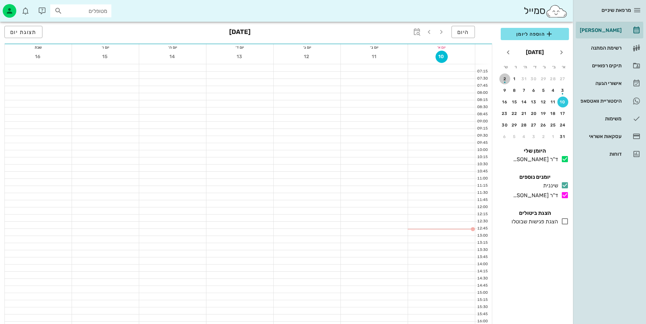
click at [508, 78] on div "button" at bounding box center [504, 80] width 11 height 4
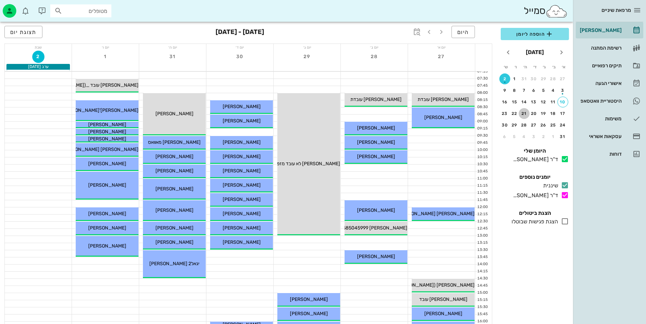
click at [524, 110] on button "21" at bounding box center [524, 113] width 11 height 11
